Goal: Navigation & Orientation: Understand site structure

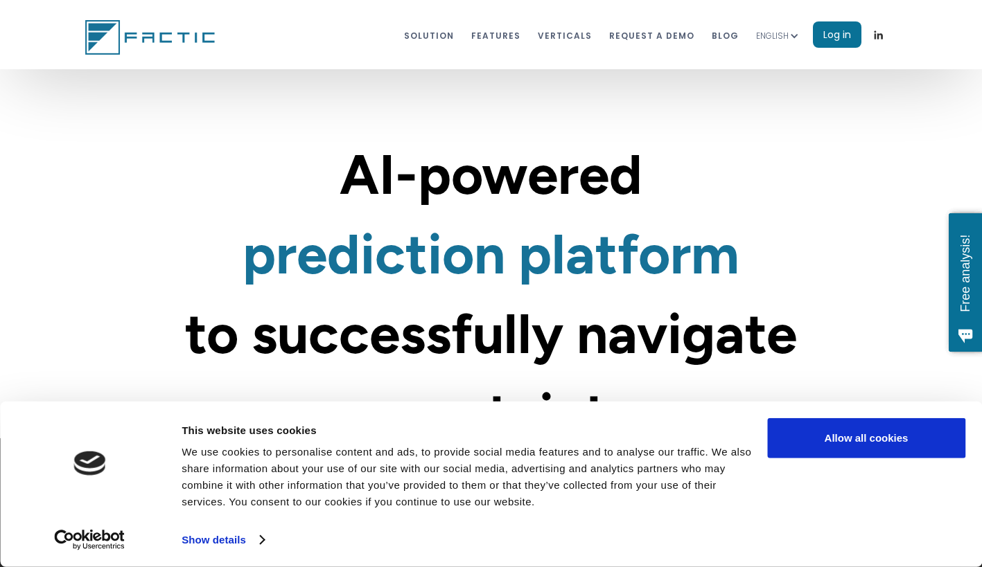
click at [789, 39] on div at bounding box center [794, 36] width 10 height 10
click at [782, 67] on link "SPANISH" at bounding box center [787, 71] width 62 height 28
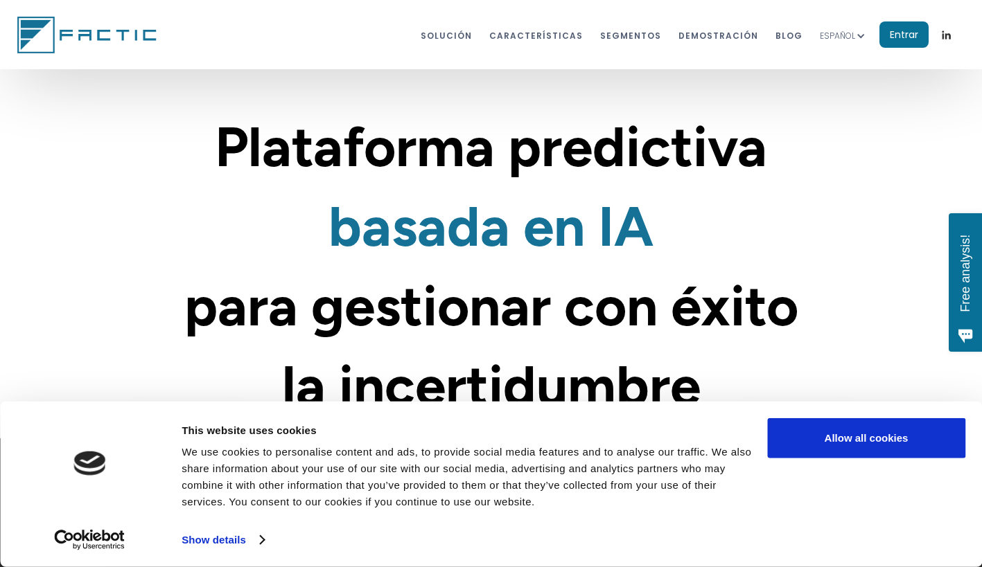
drag, startPoint x: 904, startPoint y: 438, endPoint x: 663, endPoint y: 403, distance: 243.6
click at [888, 441] on button "Allow all cookies" at bounding box center [866, 438] width 198 height 40
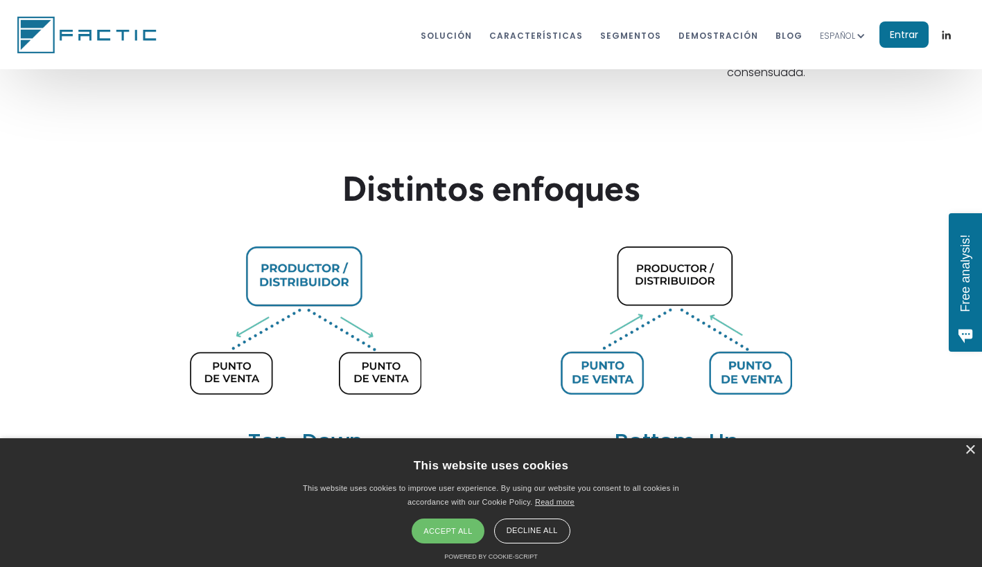
scroll to position [3533, 0]
click at [449, 526] on div "Accept all" at bounding box center [448, 531] width 72 height 25
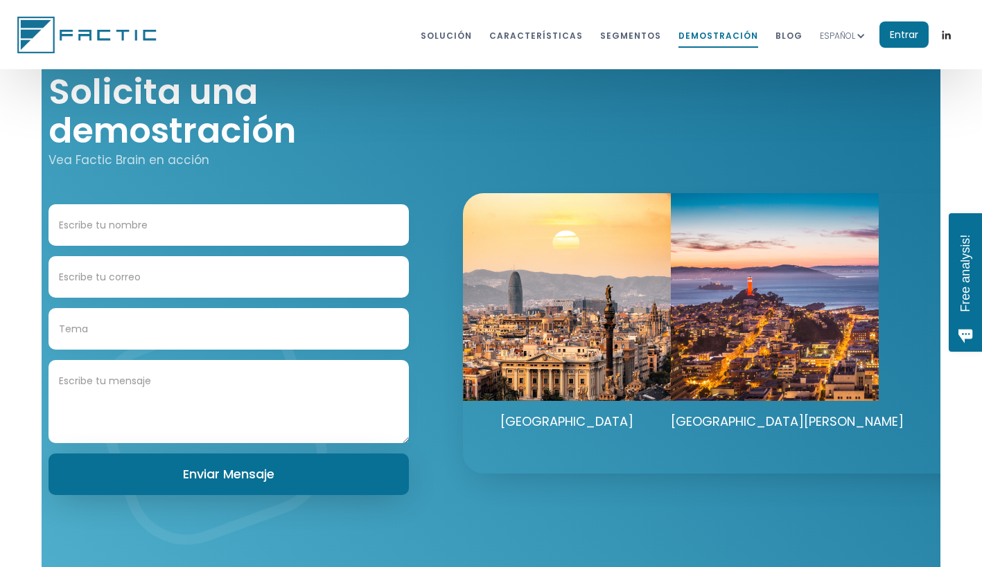
scroll to position [7783, 0]
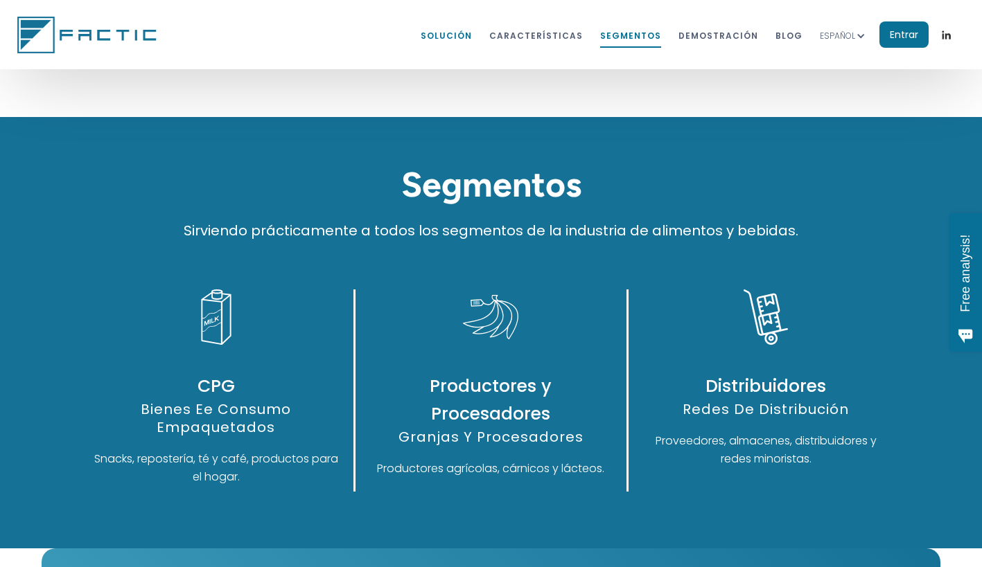
click at [464, 27] on link "Solución" at bounding box center [446, 35] width 51 height 26
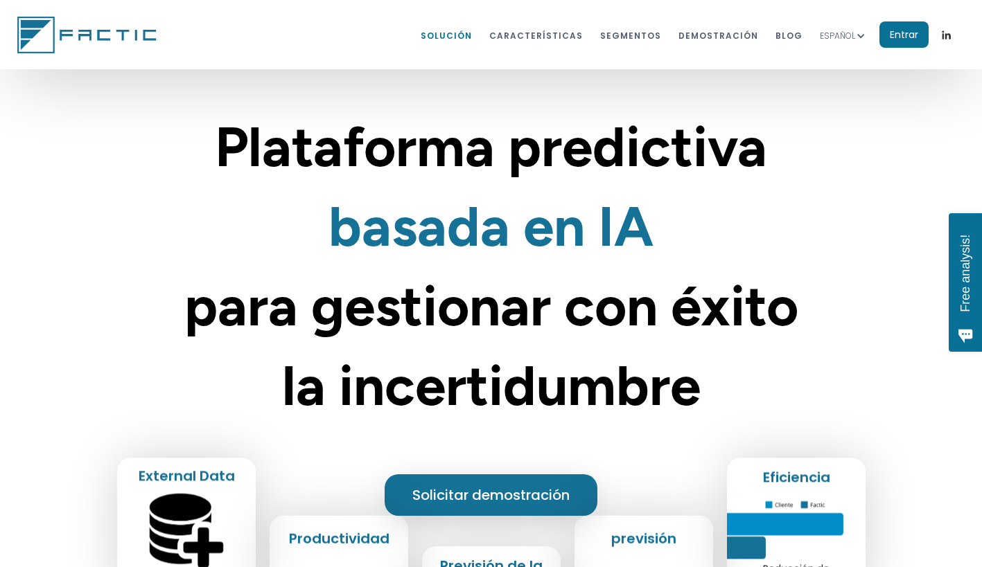
click at [470, 37] on link "Solución" at bounding box center [446, 35] width 51 height 26
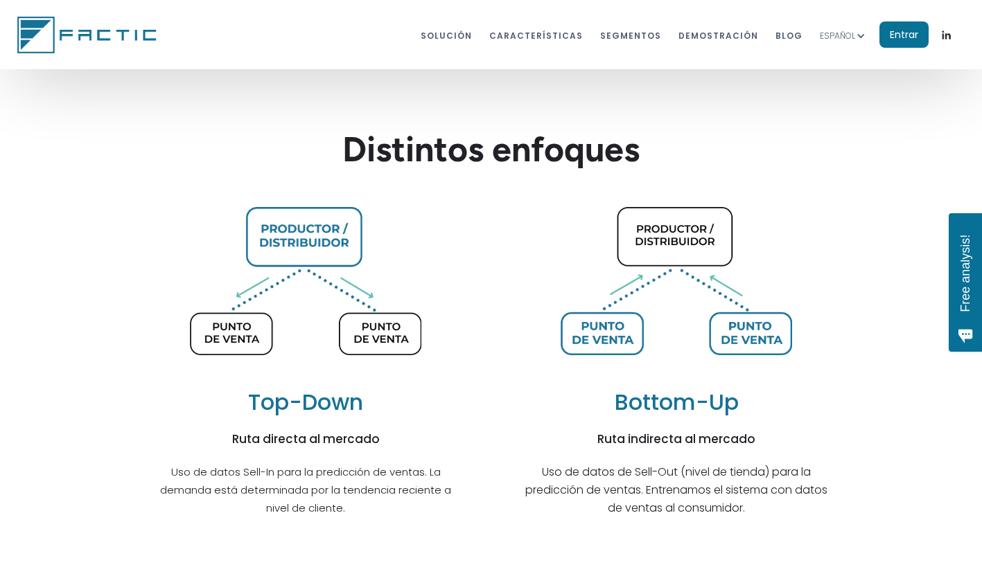
scroll to position [3612, 0]
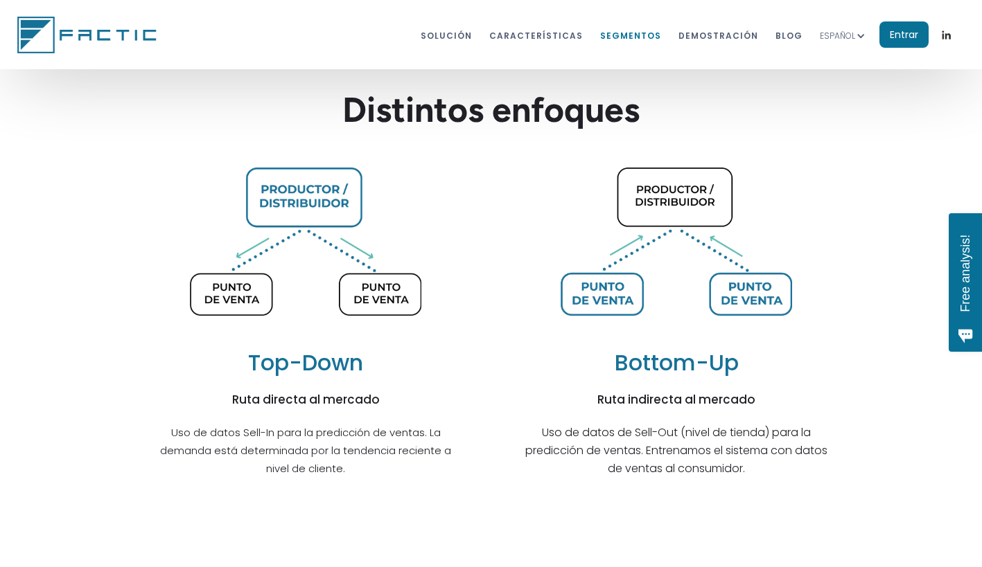
click at [646, 36] on link "segmentos" at bounding box center [630, 35] width 61 height 26
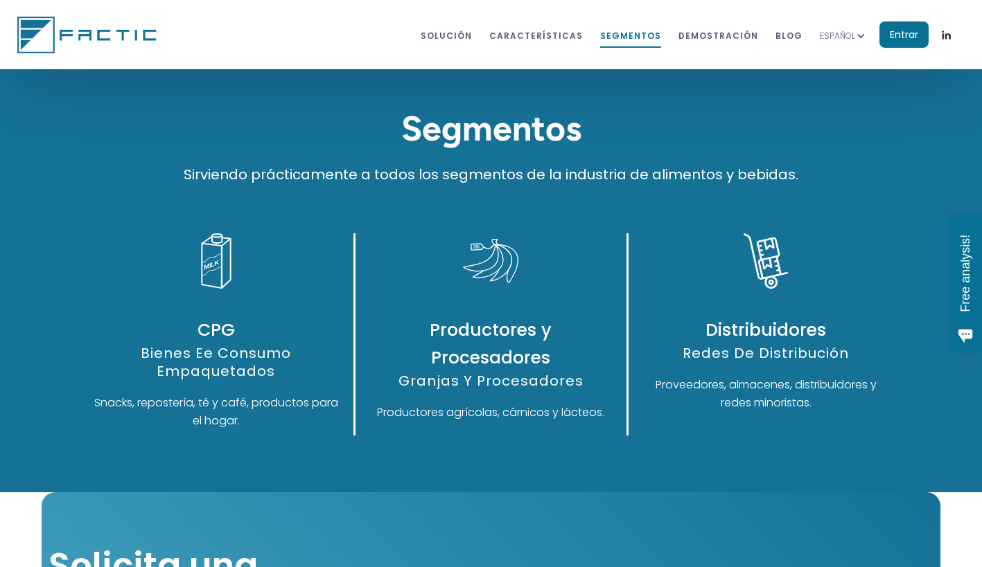
scroll to position [6802, 0]
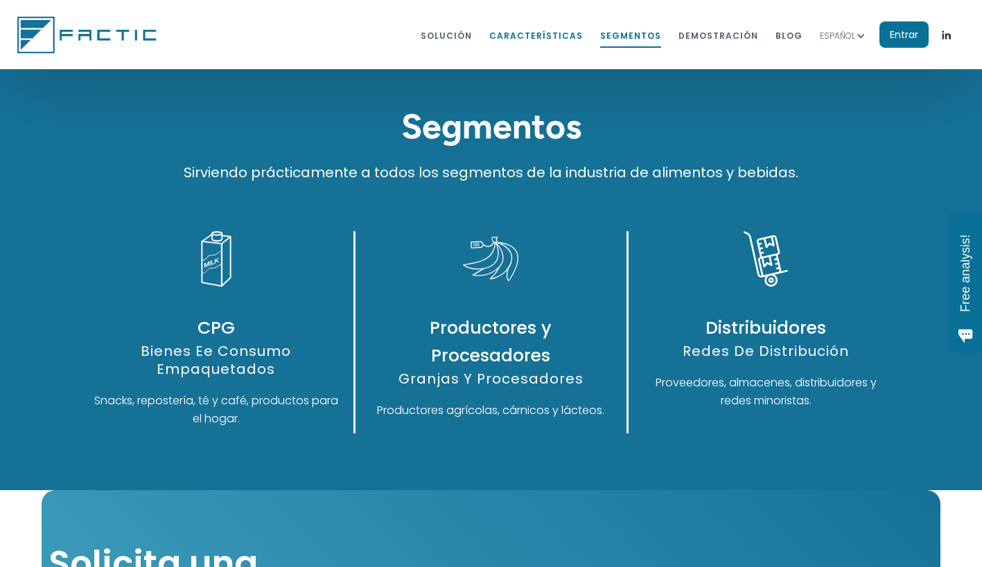
click at [580, 32] on link "características" at bounding box center [536, 35] width 94 height 26
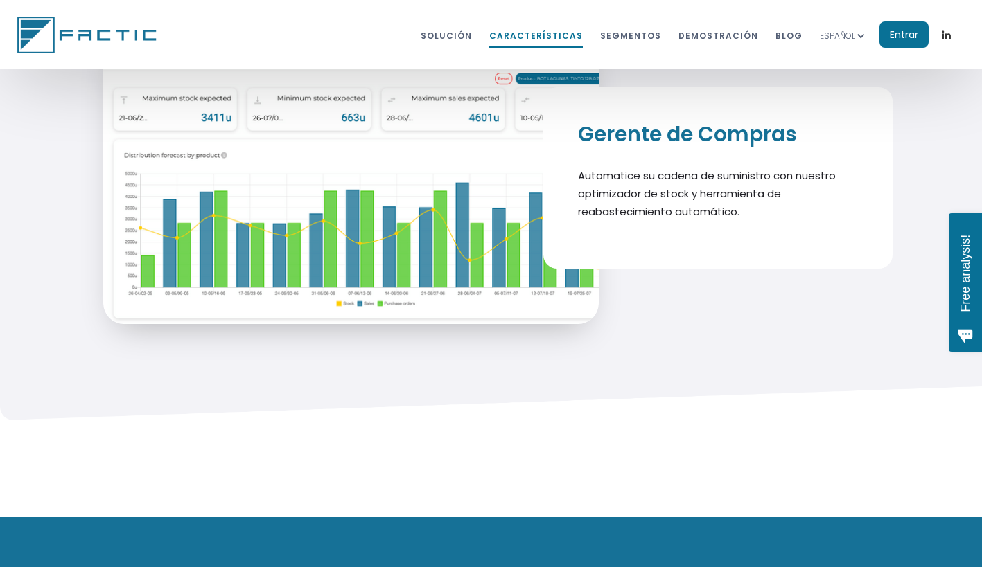
scroll to position [6552, 0]
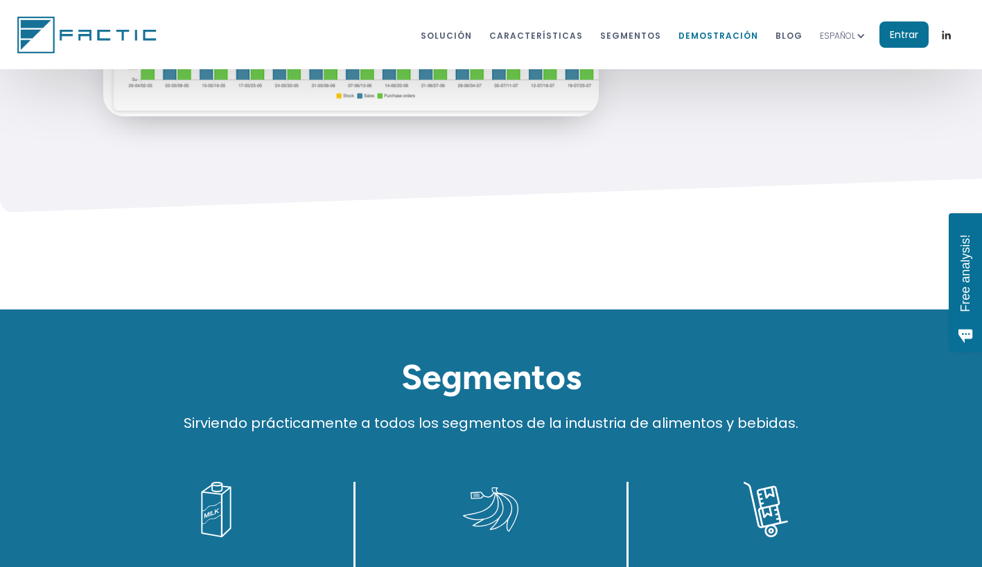
click at [724, 41] on link "dEMOstración" at bounding box center [718, 35] width 80 height 26
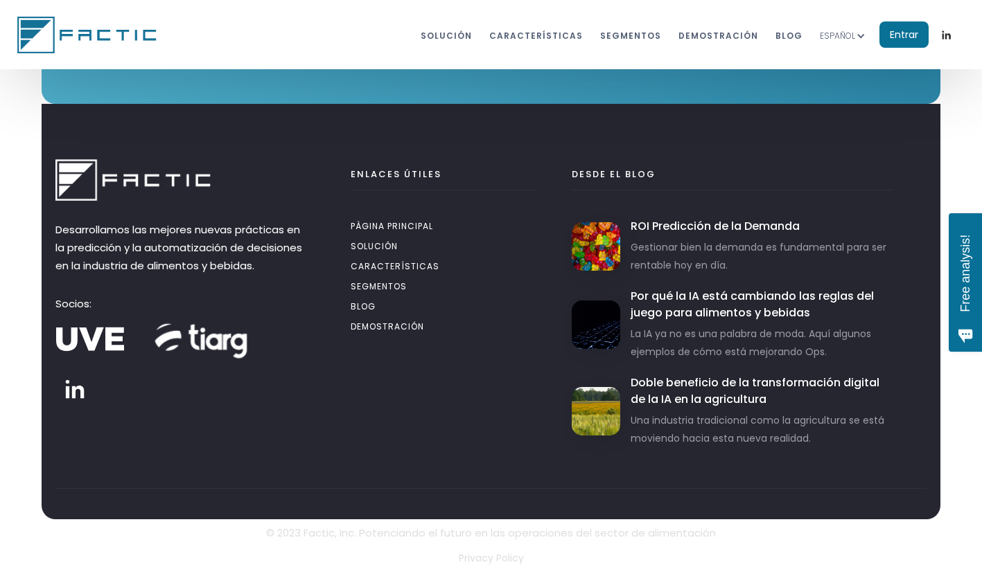
scroll to position [7736, 0]
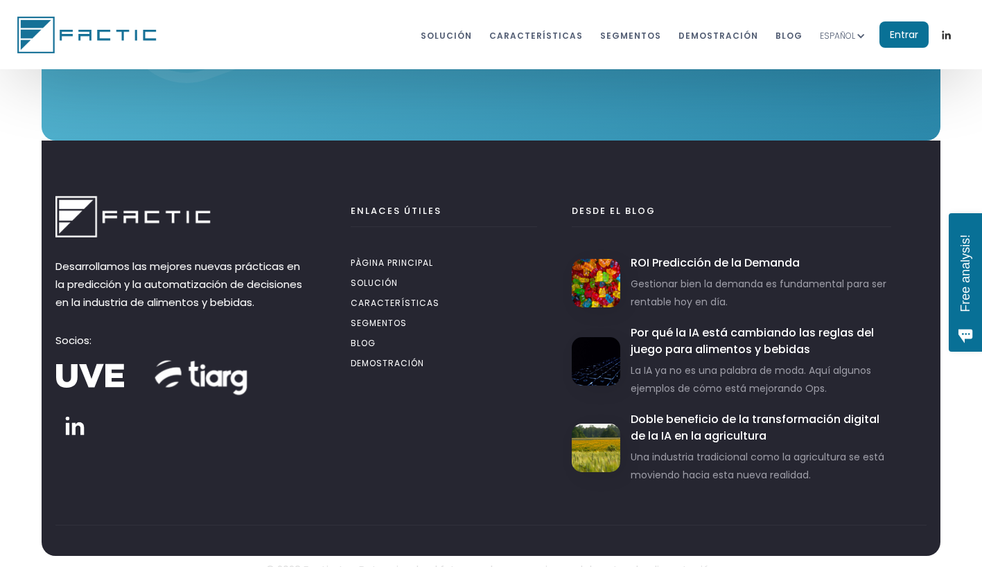
click at [391, 275] on link "pàgina principal" at bounding box center [444, 265] width 186 height 20
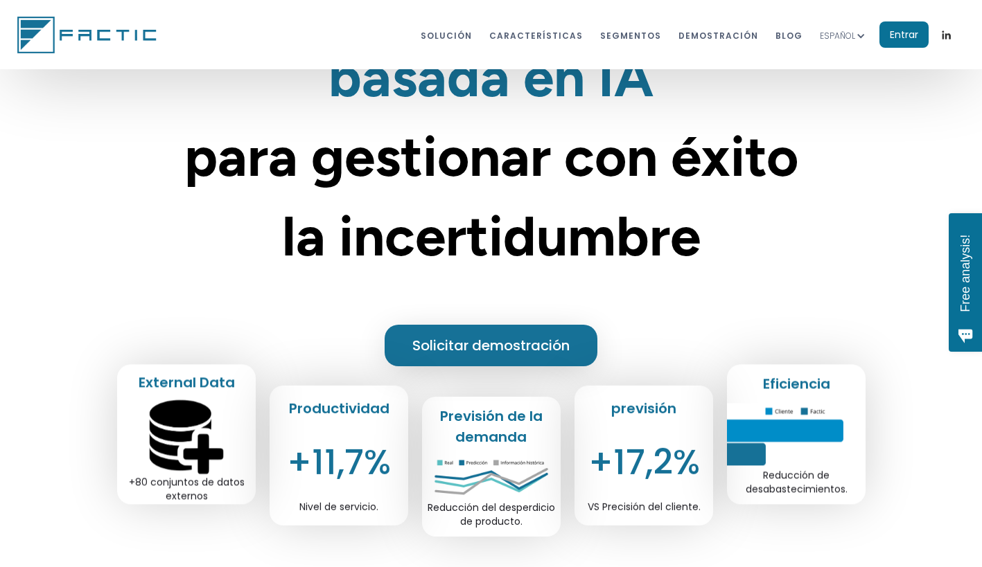
scroll to position [208, 0]
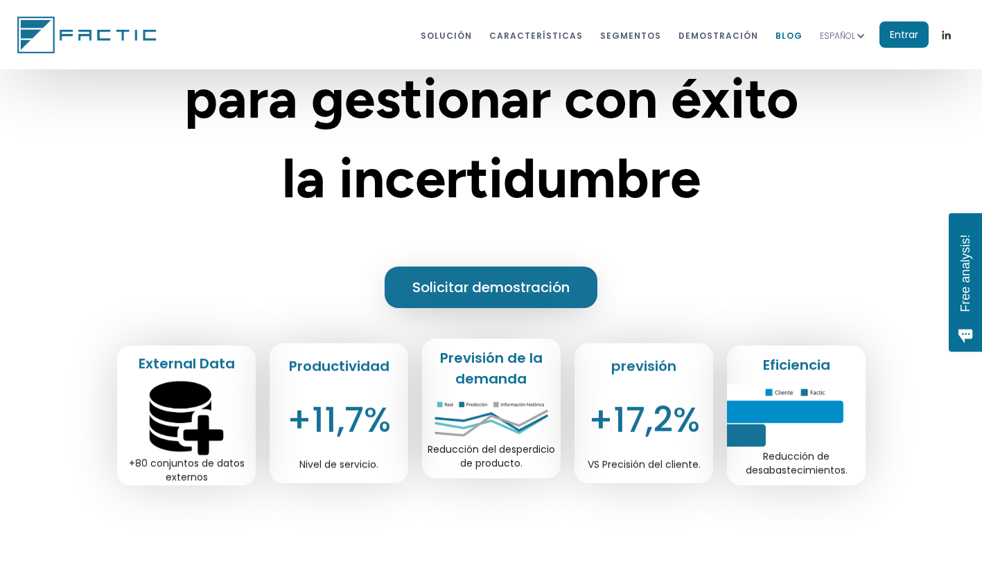
click at [786, 39] on link "BLOG" at bounding box center [788, 35] width 27 height 26
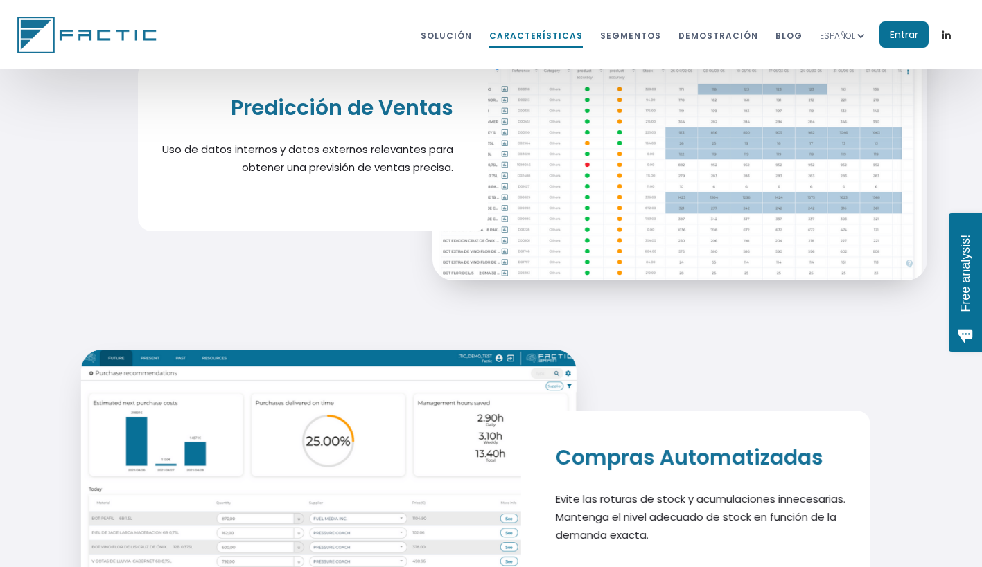
scroll to position [5334, 0]
